Goal: Task Accomplishment & Management: Complete application form

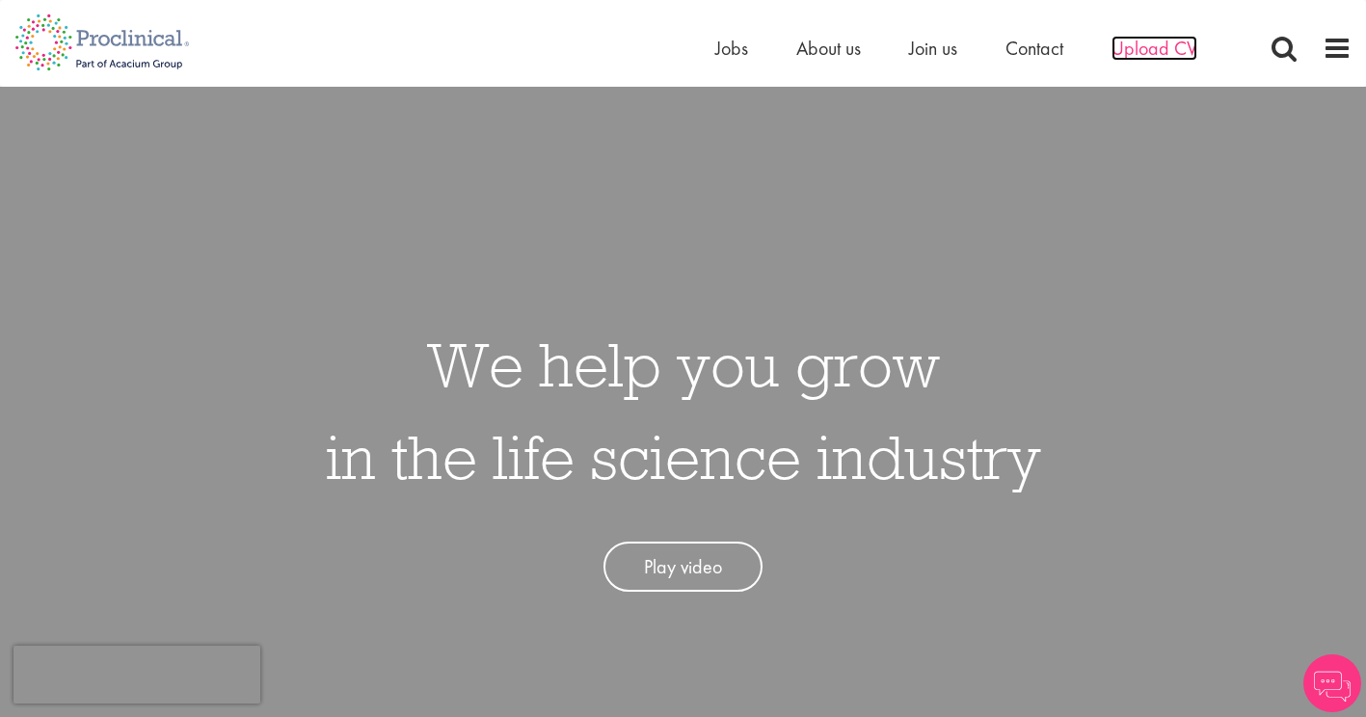
click at [1148, 49] on span "Upload CV" at bounding box center [1154, 48] width 86 height 25
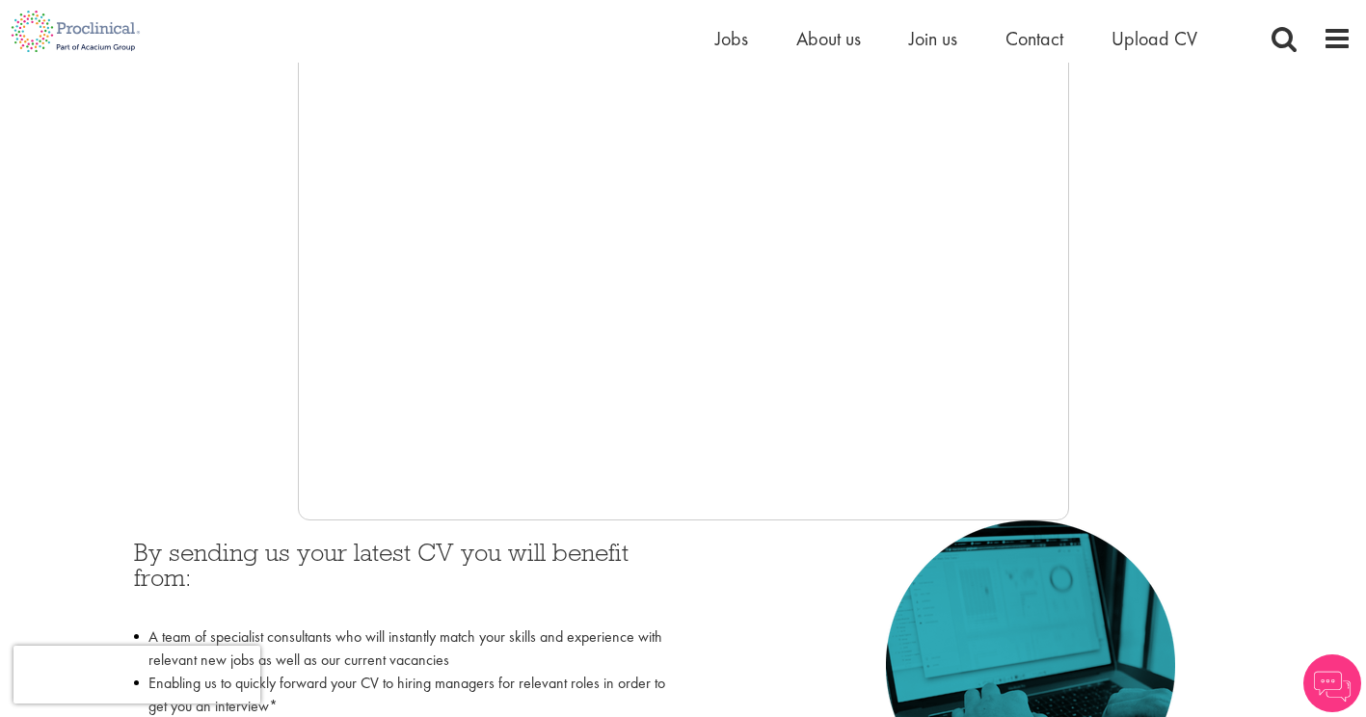
scroll to position [226, 0]
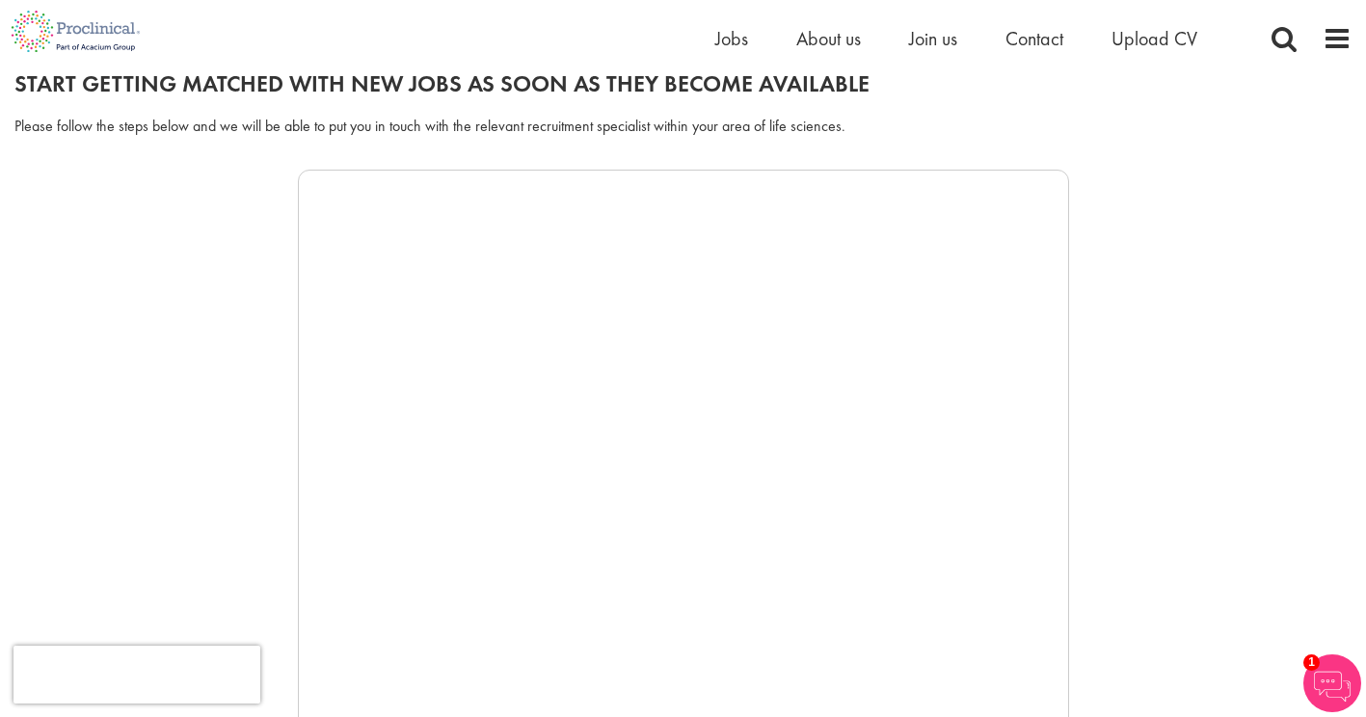
click at [215, 426] on div at bounding box center [682, 459] width 1337 height 578
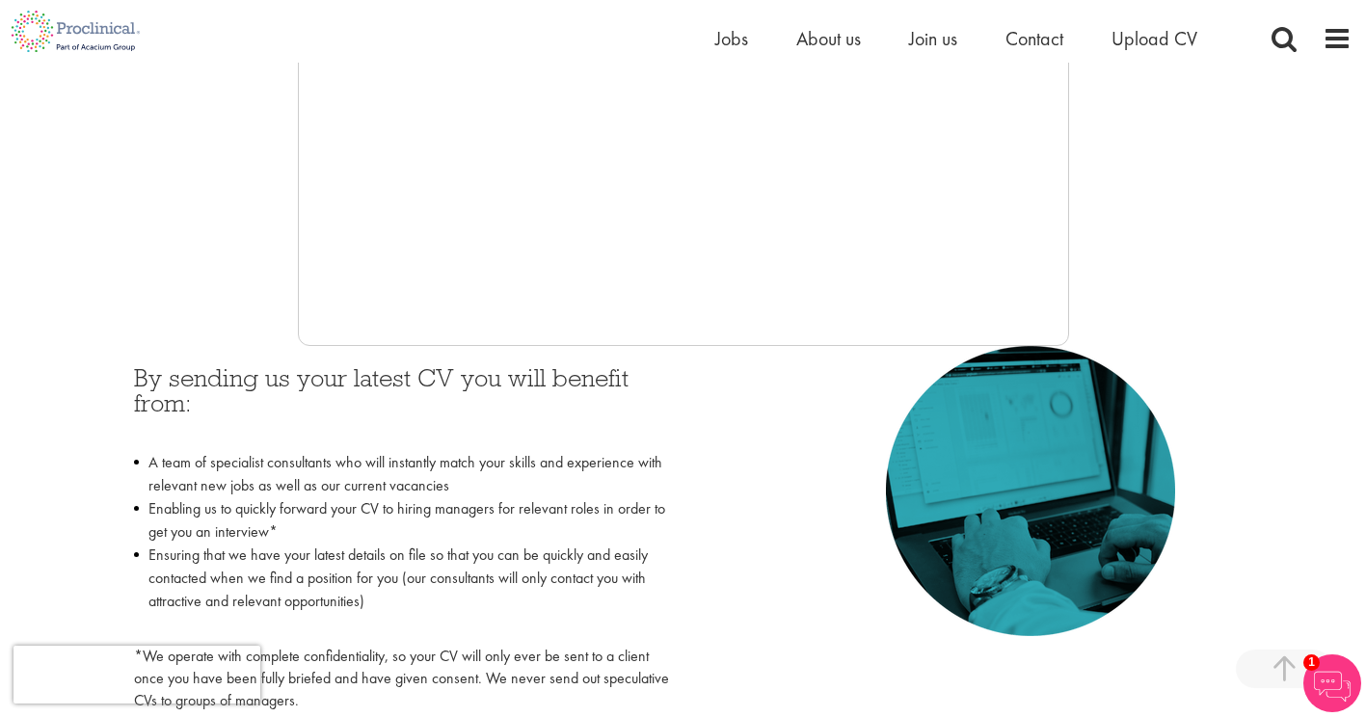
scroll to position [618, 0]
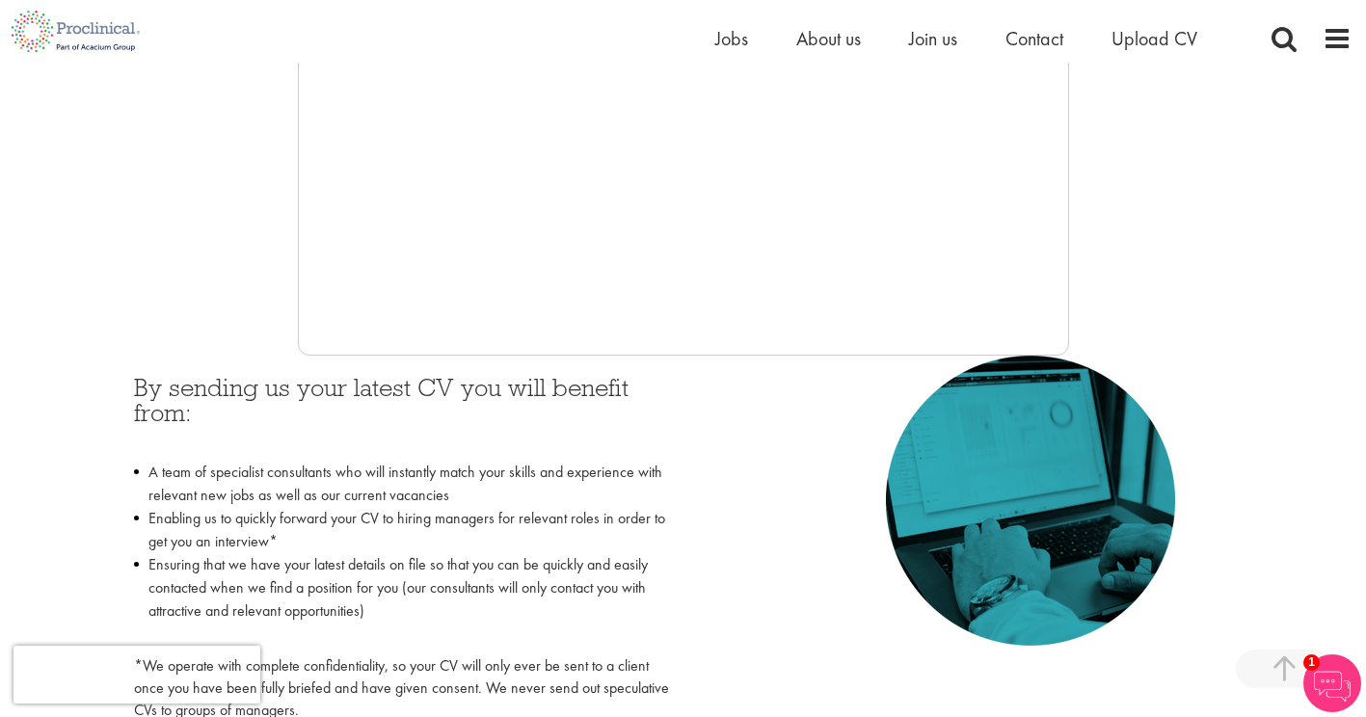
drag, startPoint x: 1067, startPoint y: 128, endPoint x: 1067, endPoint y: 203, distance: 75.2
click at [1067, 203] on iframe at bounding box center [683, 66] width 771 height 578
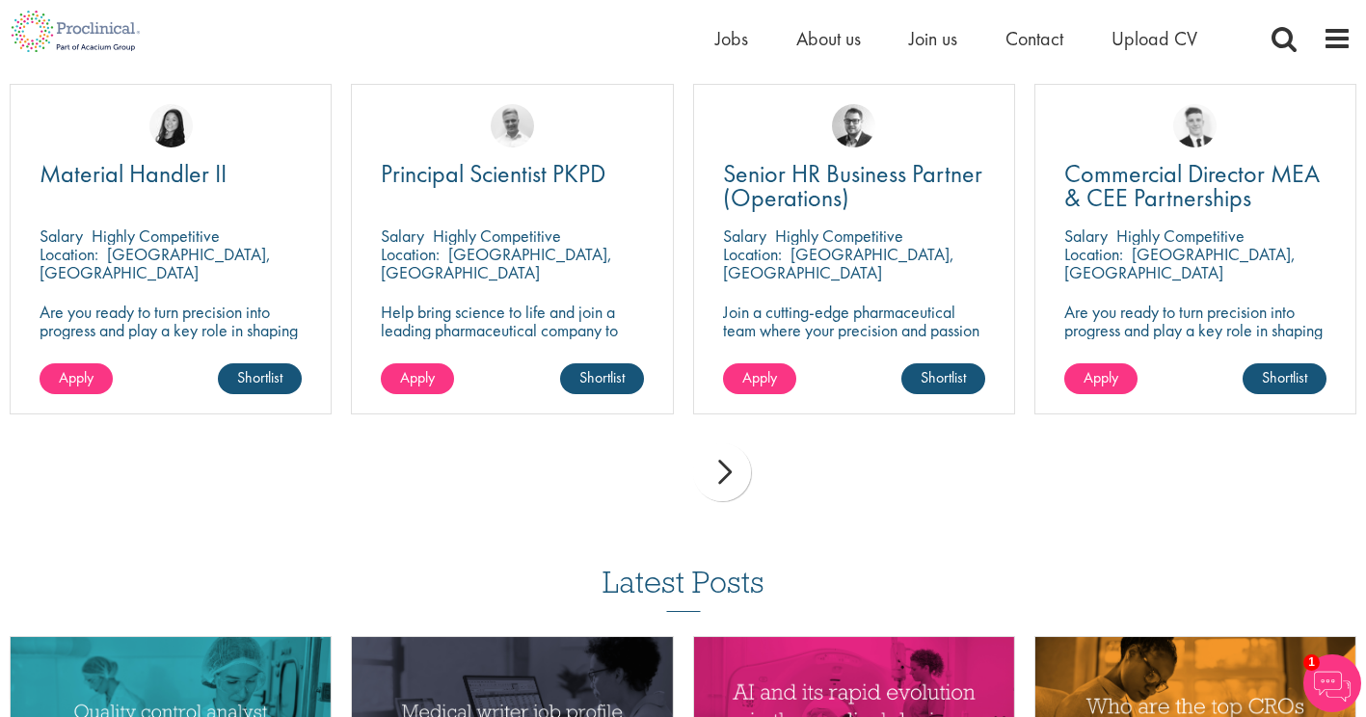
scroll to position [1391, 0]
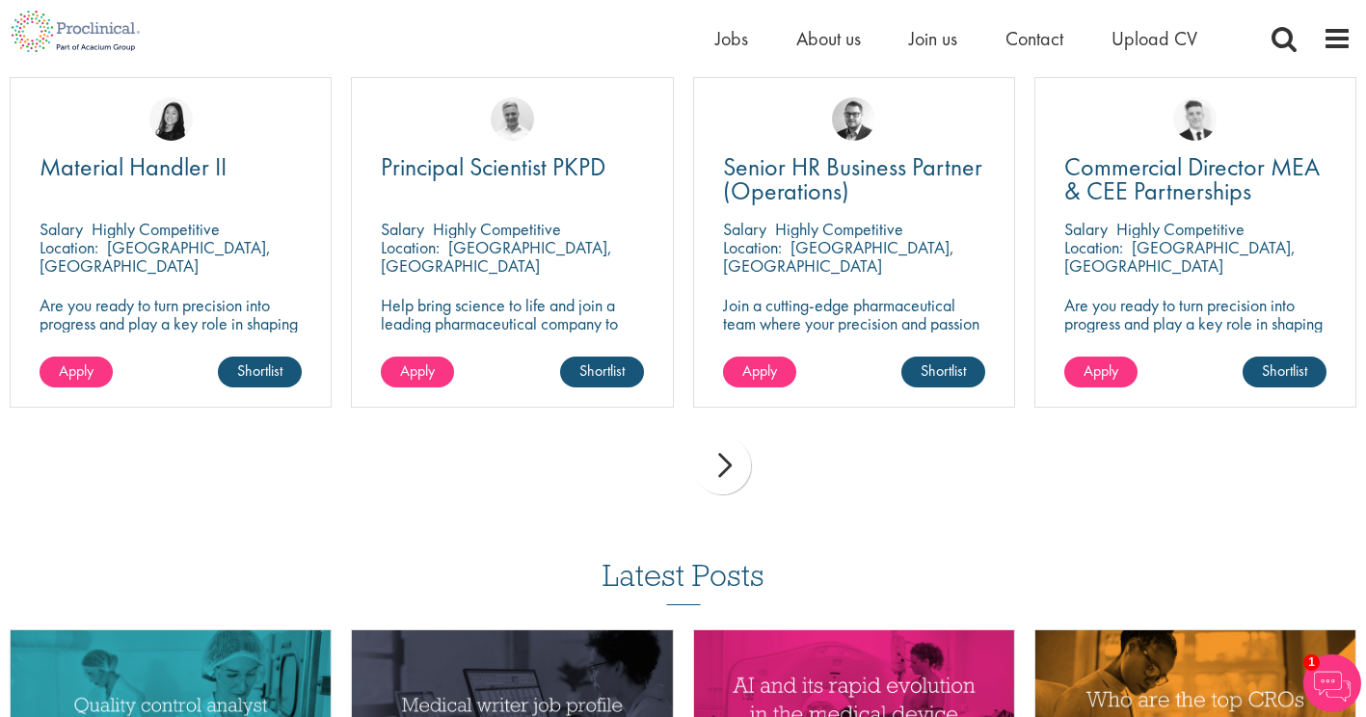
click at [722, 482] on div "next" at bounding box center [722, 466] width 58 height 58
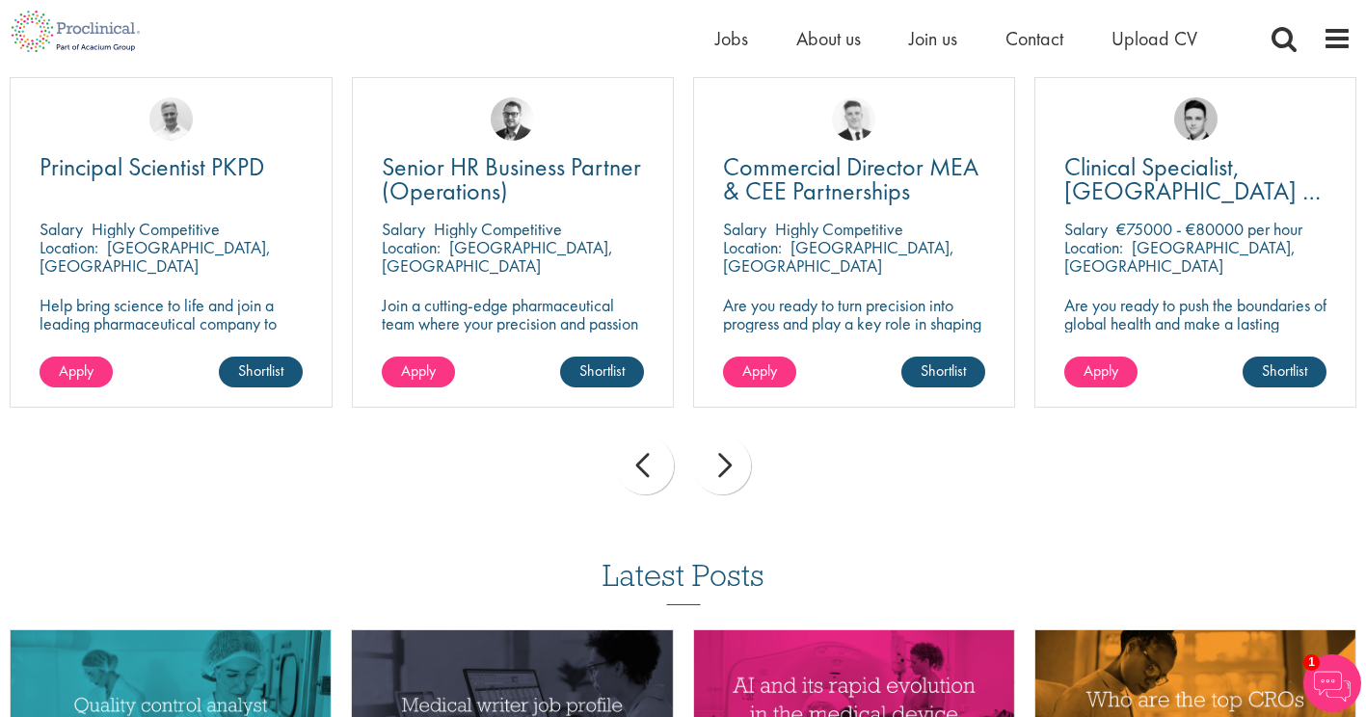
click at [722, 482] on div "next" at bounding box center [722, 466] width 58 height 58
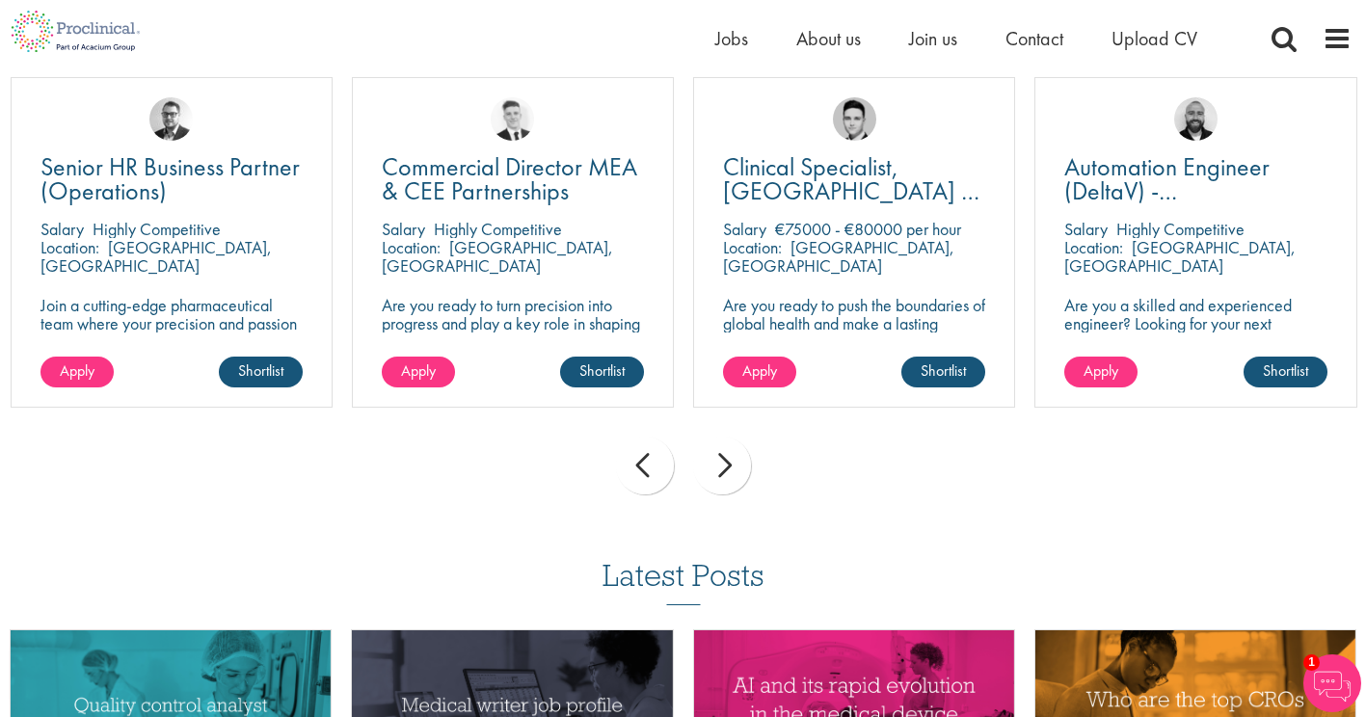
click at [722, 482] on div "next" at bounding box center [722, 466] width 58 height 58
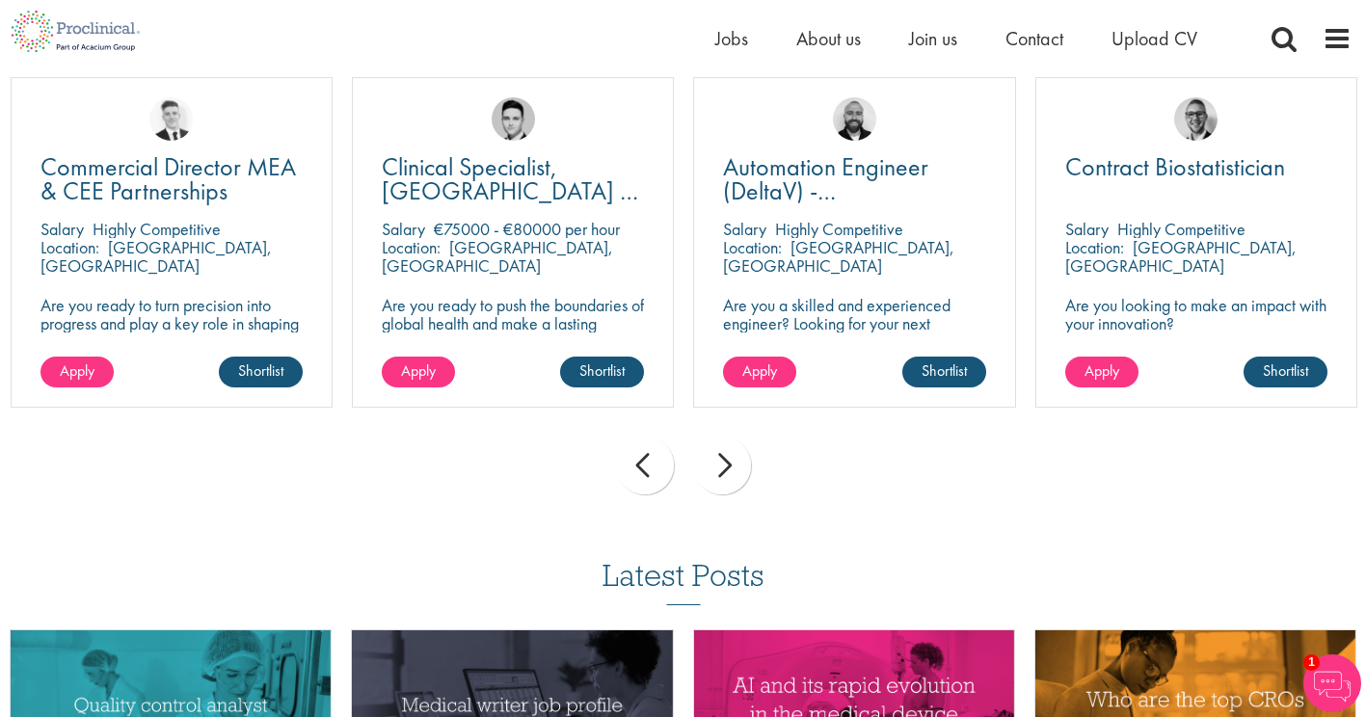
click at [722, 482] on div "next" at bounding box center [722, 466] width 58 height 58
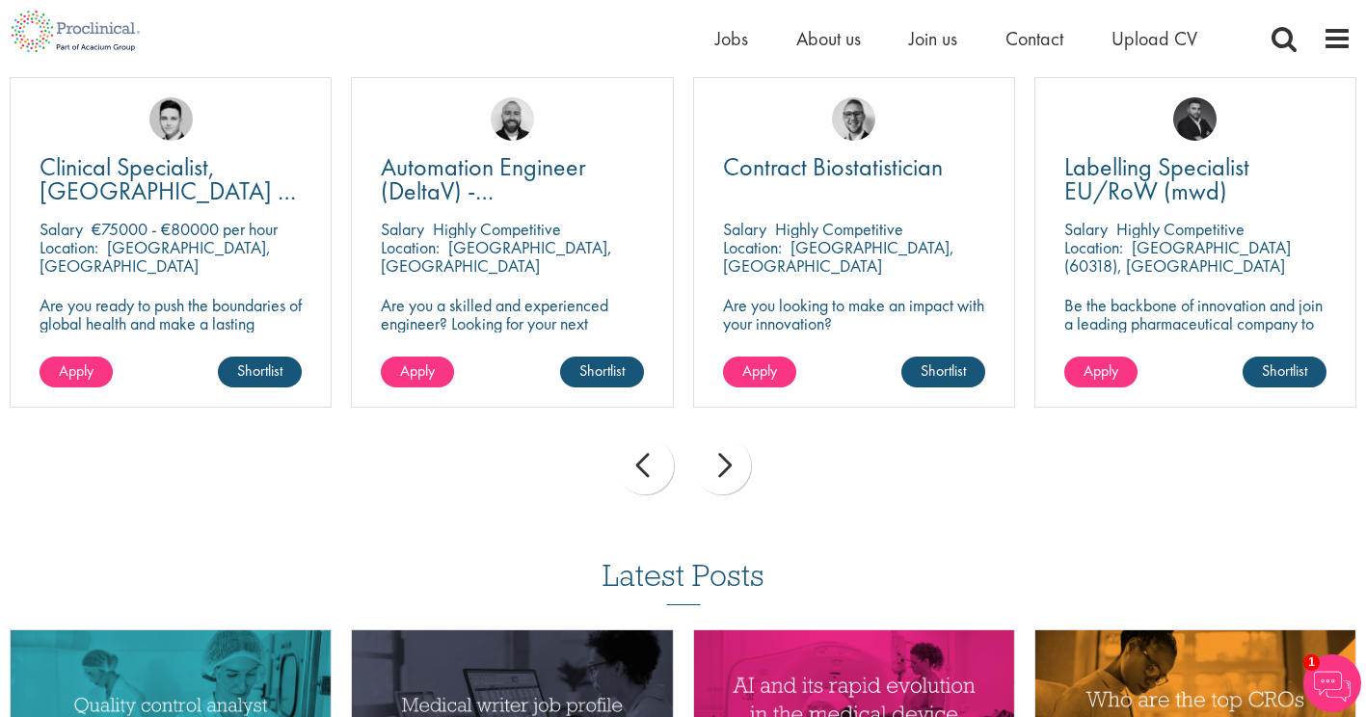
click at [722, 482] on div "next" at bounding box center [722, 466] width 58 height 58
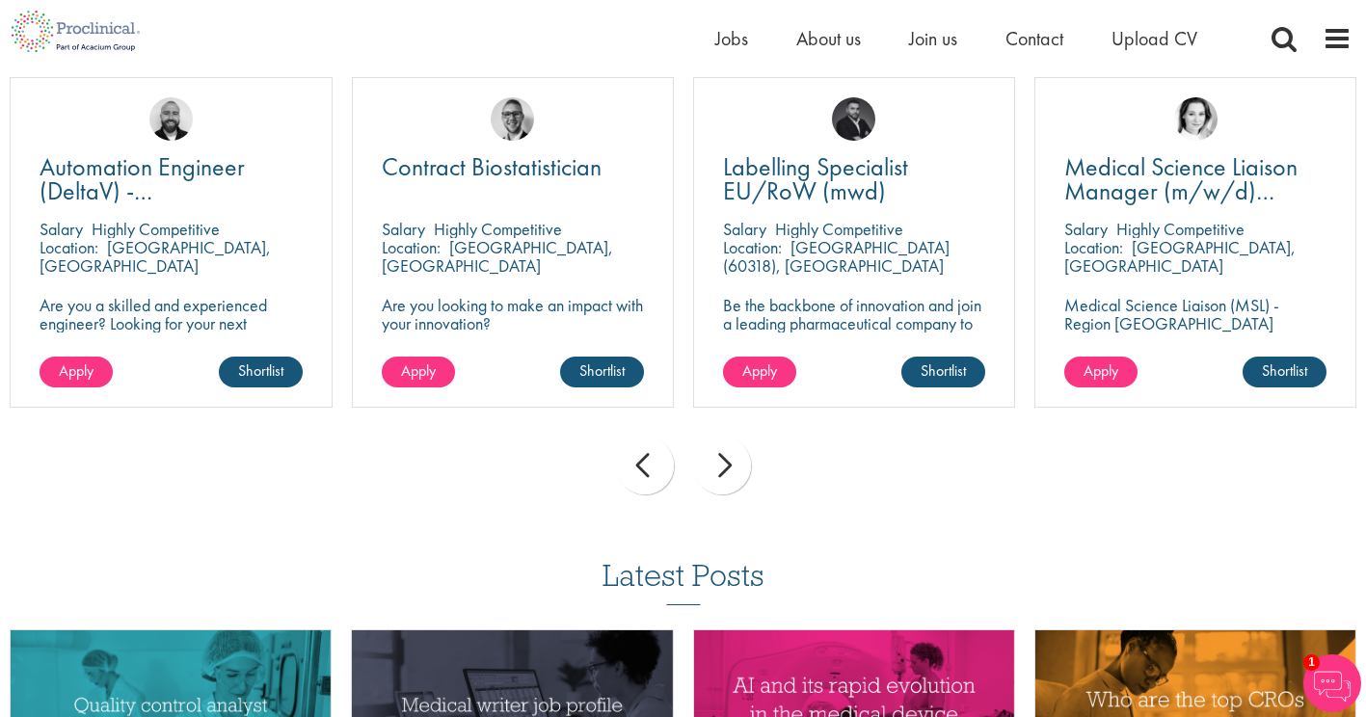
click at [722, 482] on div "next" at bounding box center [722, 466] width 58 height 58
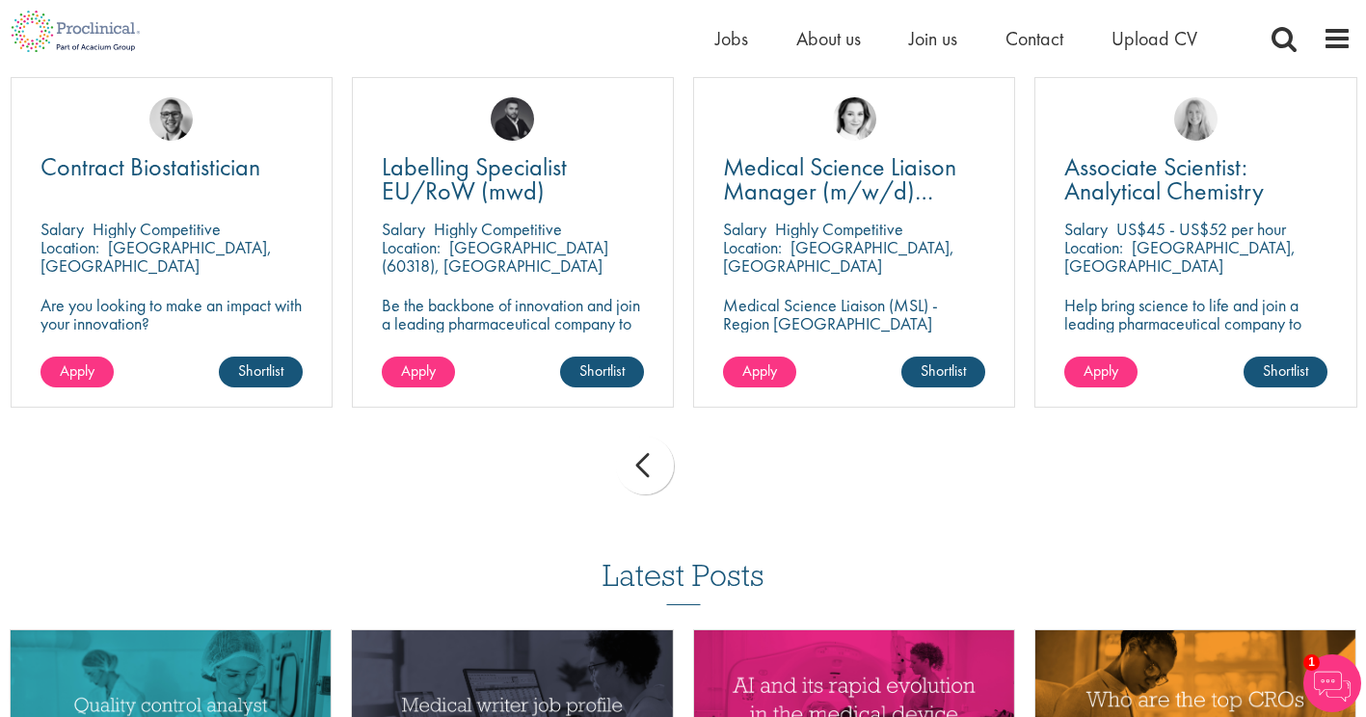
click at [722, 482] on div "prev next" at bounding box center [683, 469] width 1366 height 84
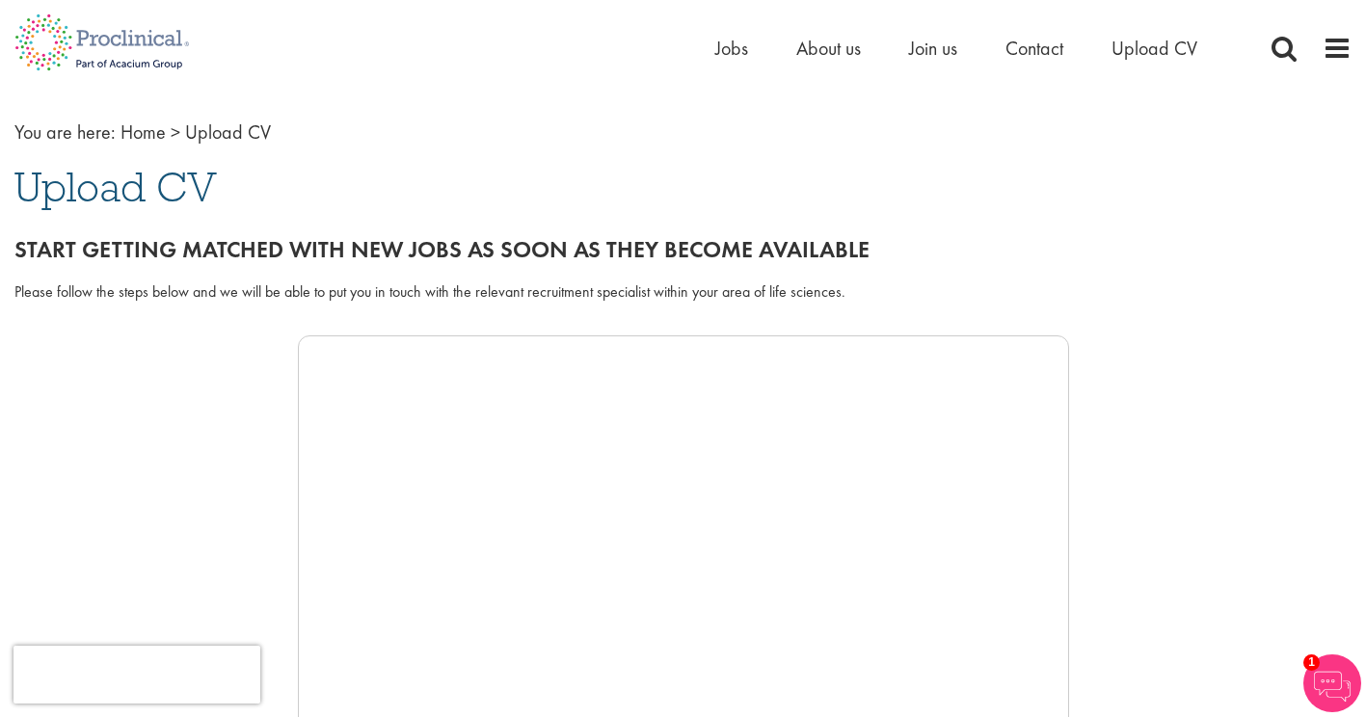
scroll to position [0, 0]
